Goal: Information Seeking & Learning: Learn about a topic

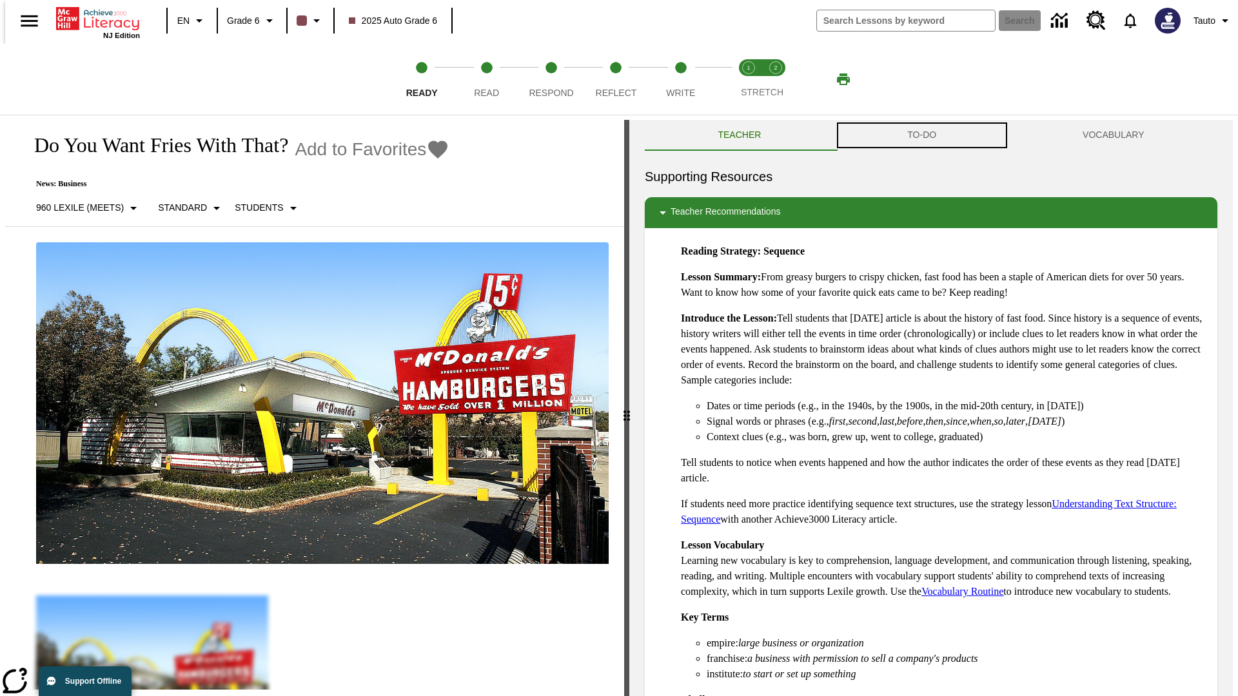
click at [922, 135] on button "TO-DO" at bounding box center [921, 135] width 175 height 31
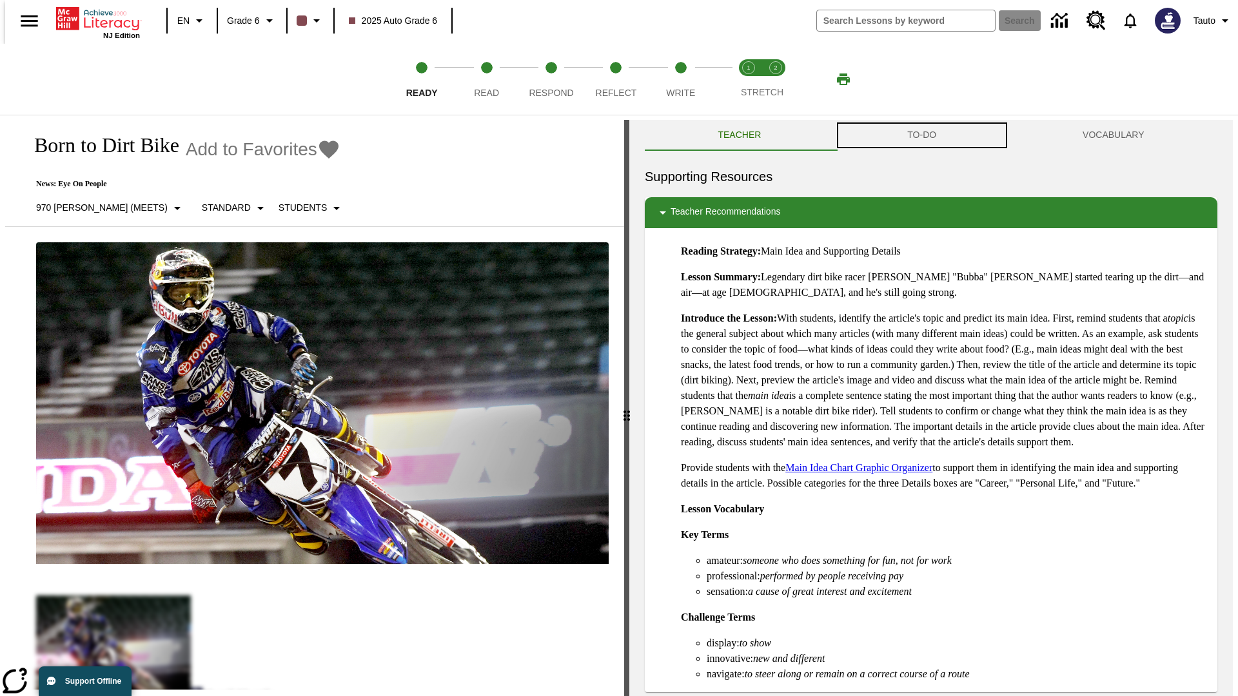
click at [922, 135] on button "TO-DO" at bounding box center [921, 135] width 175 height 31
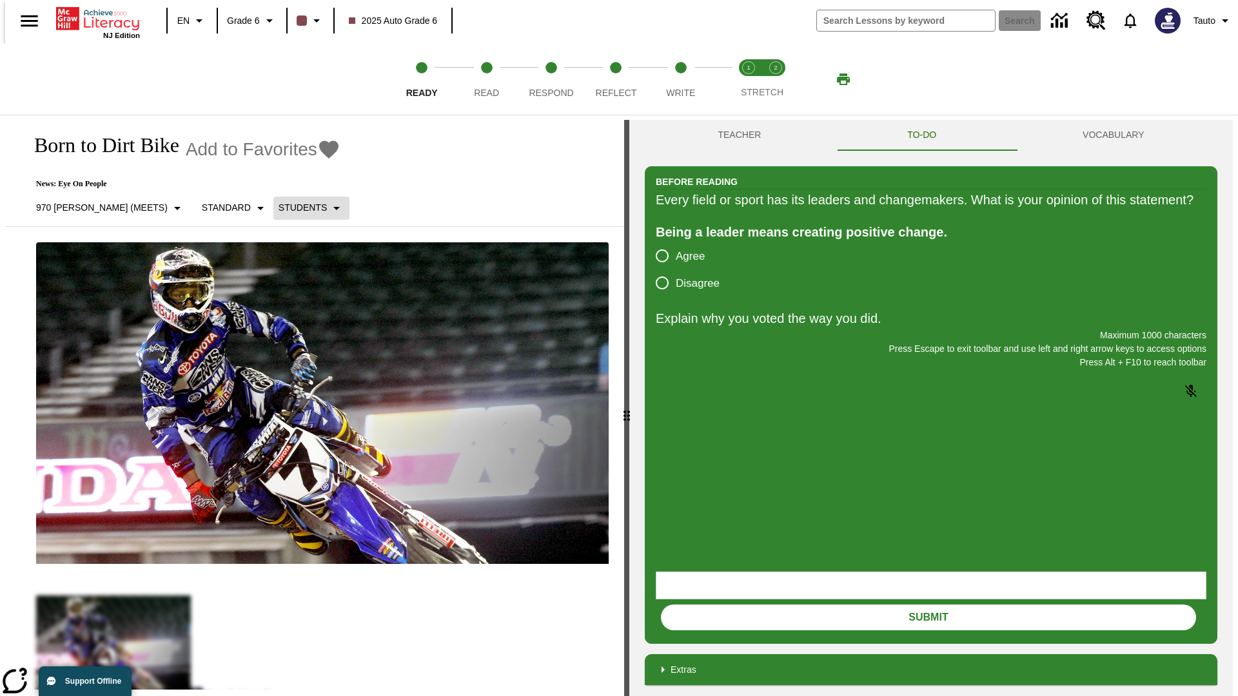
click at [279, 208] on p "Students" at bounding box center [303, 208] width 48 height 14
